Goal: Task Accomplishment & Management: Manage account settings

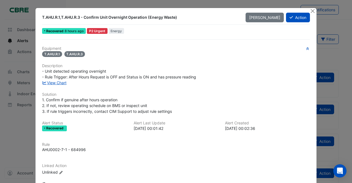
scroll to position [39, 0]
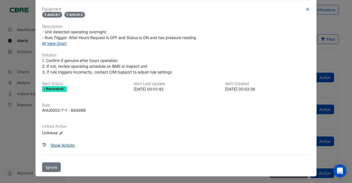
click at [60, 146] on button "Show Activity" at bounding box center [63, 145] width 32 height 10
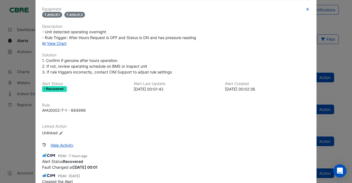
scroll to position [0, 0]
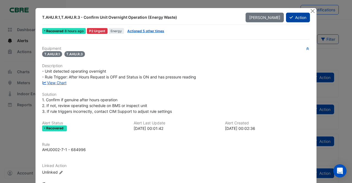
click at [293, 20] on button "Action" at bounding box center [298, 18] width 24 height 10
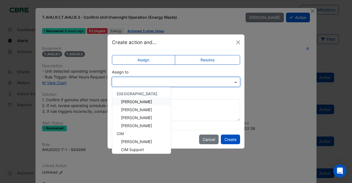
click at [137, 86] on div at bounding box center [176, 82] width 128 height 10
click at [145, 116] on span "[PERSON_NAME]" at bounding box center [136, 117] width 31 height 5
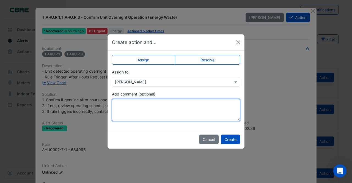
click at [194, 111] on textarea "Add comment (optional)" at bounding box center [176, 110] width 128 height 22
type textarea "**********"
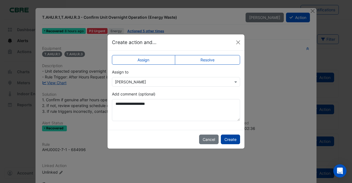
click at [234, 137] on button "Create" at bounding box center [230, 139] width 19 height 10
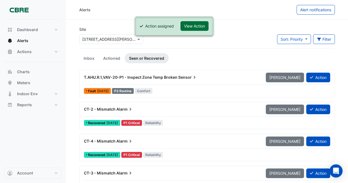
click at [197, 28] on button "View Action" at bounding box center [194, 26] width 28 height 10
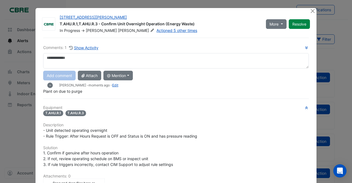
scroll to position [93, 0]
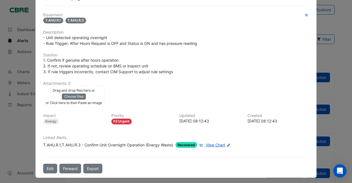
click at [229, 143] on icon "Edit Linked Alerts" at bounding box center [228, 144] width 4 height 3
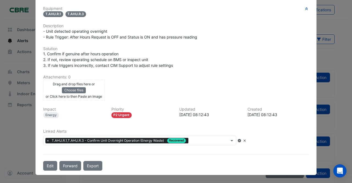
scroll to position [81, 0]
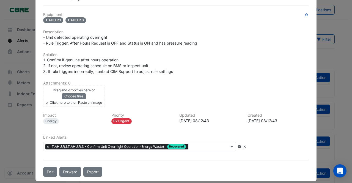
click at [207, 144] on input "text" at bounding box center [209, 147] width 38 height 6
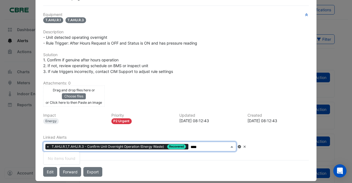
type input "*****"
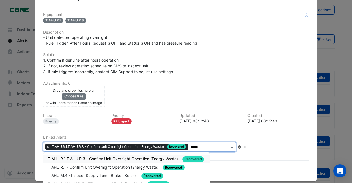
click at [86, 156] on span "T.AHU.R.1,T.AHU.R.3 - Confirm Unit Overnight Operation (Energy Waste)" at bounding box center [113, 158] width 131 height 5
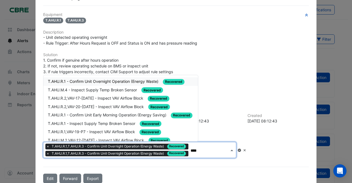
type input "*****"
click at [84, 79] on span "T.AHU.R.1 - Confirm Unit Overnight Operation (Energy Waste)" at bounding box center [104, 81] width 112 height 5
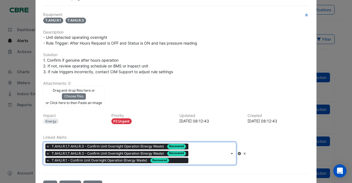
scroll to position [99, 0]
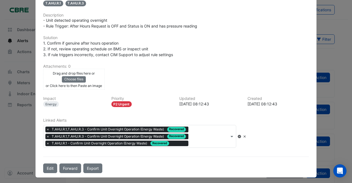
click at [241, 135] on icon at bounding box center [239, 136] width 4 height 3
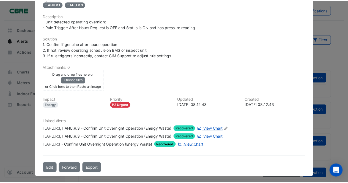
scroll to position [0, 0]
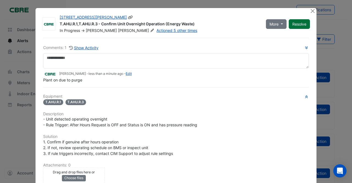
click at [299, 19] on button "Resolve" at bounding box center [299, 24] width 21 height 10
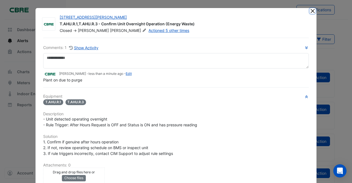
click at [312, 11] on button "Close" at bounding box center [312, 11] width 6 height 6
